Goal: Find specific page/section

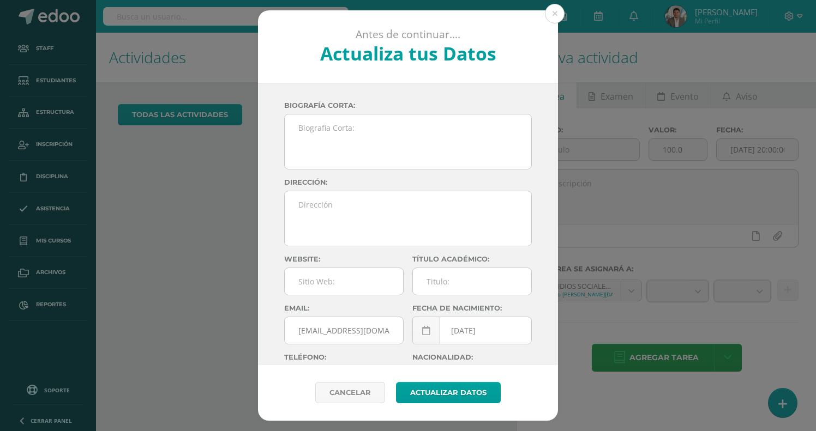
click at [208, 14] on div "Antes de continuar.... Actualiza tus Datos [PERSON_NAME] [PERSON_NAME] tuSFJZMh…" at bounding box center [407, 215] width 807 height 411
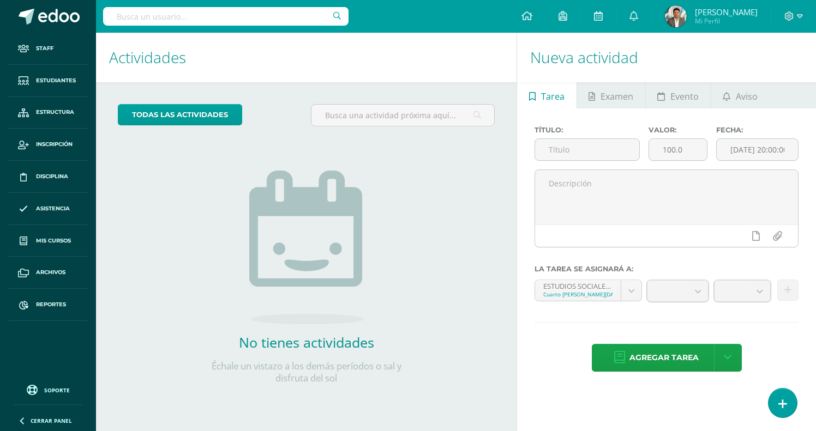
click at [208, 14] on input "text" at bounding box center [225, 16] width 245 height 19
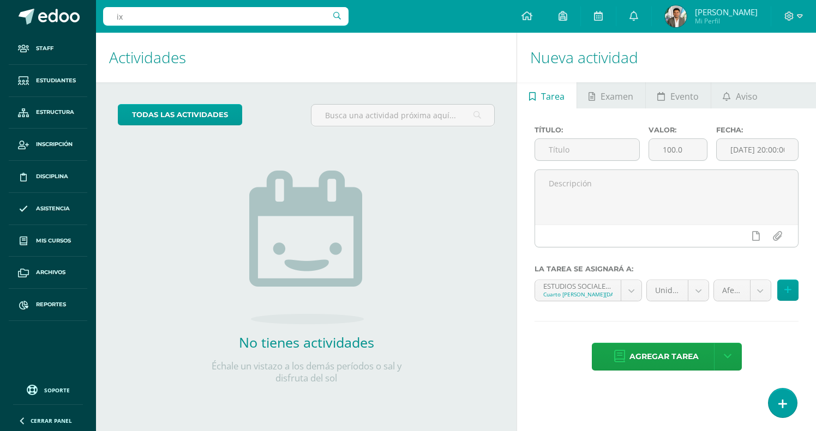
type input "ixa"
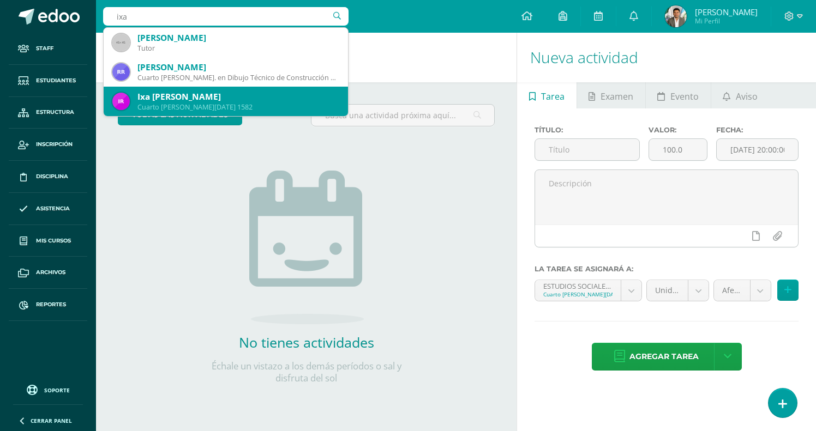
click at [200, 104] on div "Cuarto [PERSON_NAME][DATE] 1582" at bounding box center [238, 106] width 202 height 9
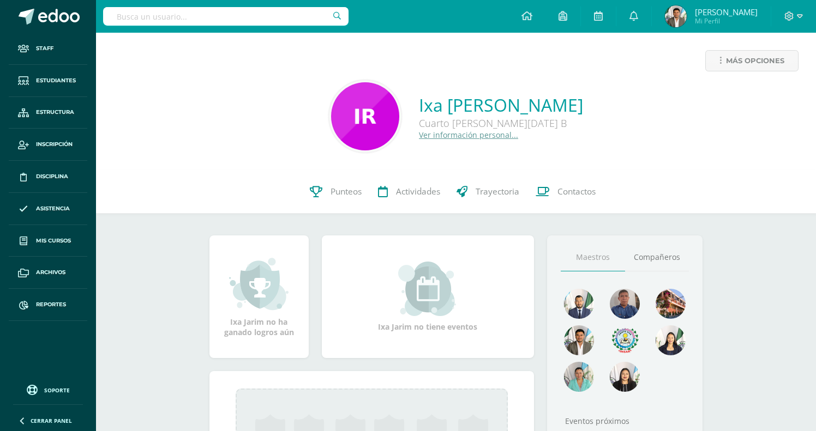
click at [429, 135] on link "Ver información personal..." at bounding box center [468, 135] width 99 height 10
